Goal: Information Seeking & Learning: Understand process/instructions

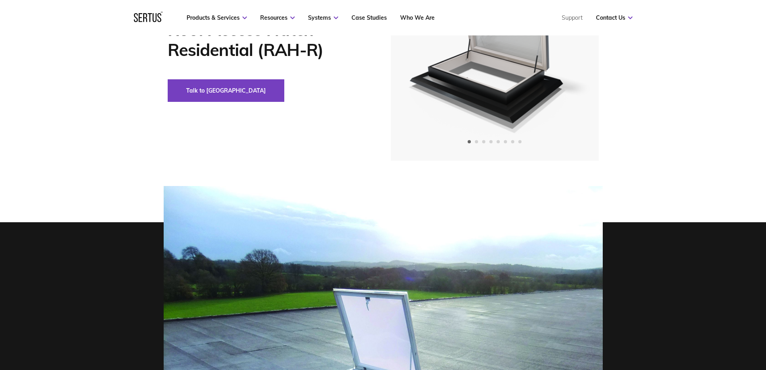
scroll to position [80, 0]
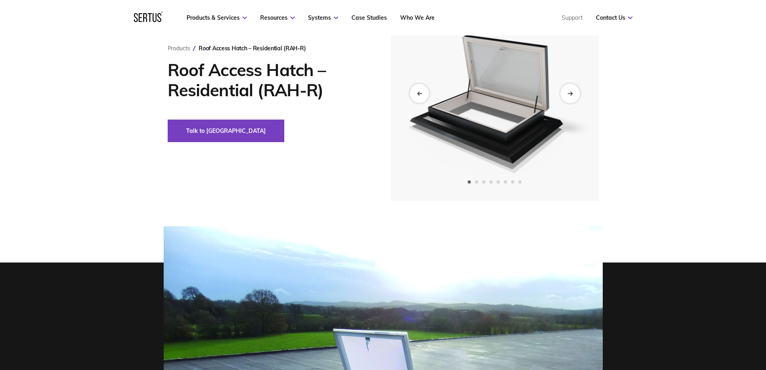
click at [568, 95] on icon "Next slide" at bounding box center [569, 93] width 5 height 4
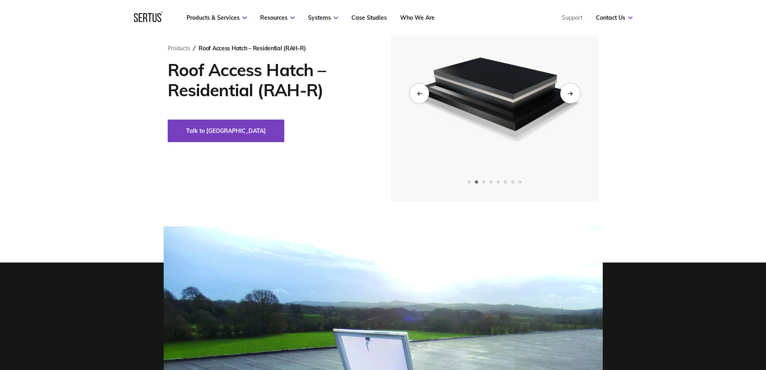
click at [568, 95] on icon "Next slide" at bounding box center [569, 93] width 5 height 4
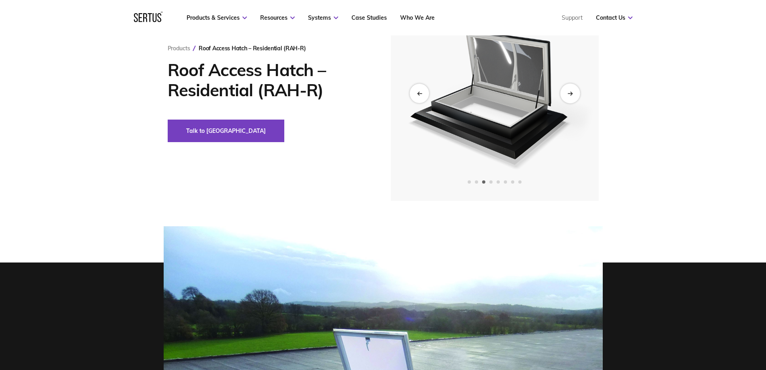
click at [568, 95] on icon "Next slide" at bounding box center [569, 93] width 5 height 4
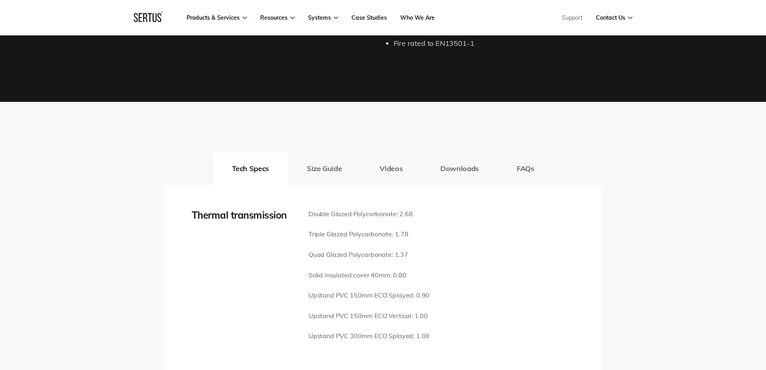
scroll to position [1046, 0]
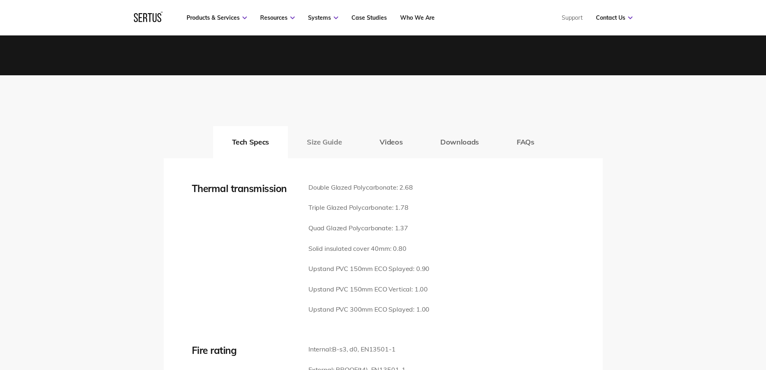
click at [323, 127] on button "Size Guide" at bounding box center [324, 142] width 73 height 32
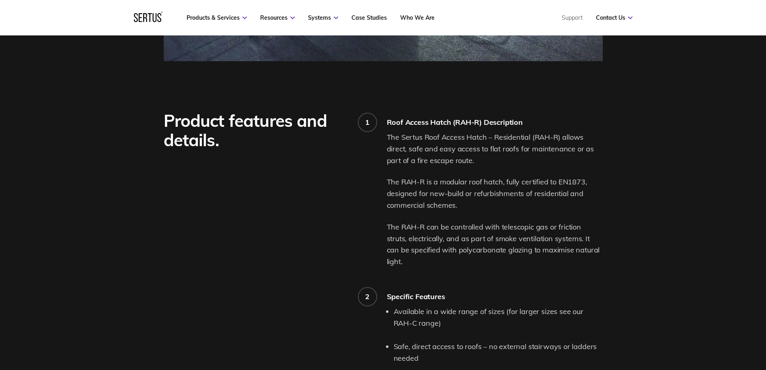
scroll to position [563, 0]
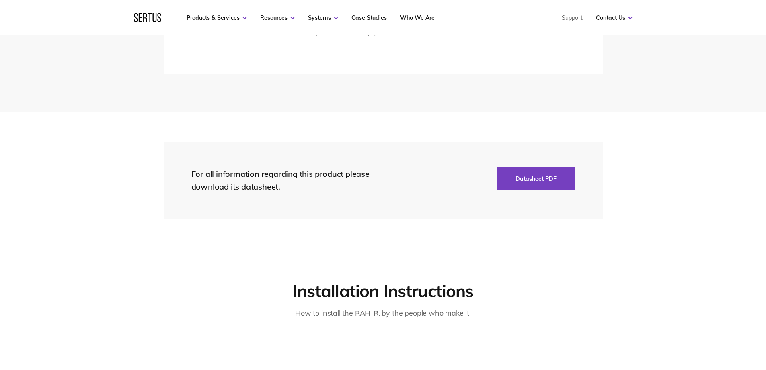
scroll to position [1568, 0]
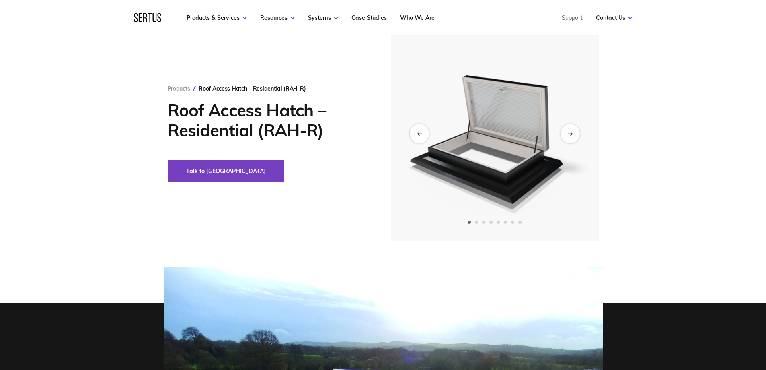
scroll to position [0, 0]
